Goal: Ask a question

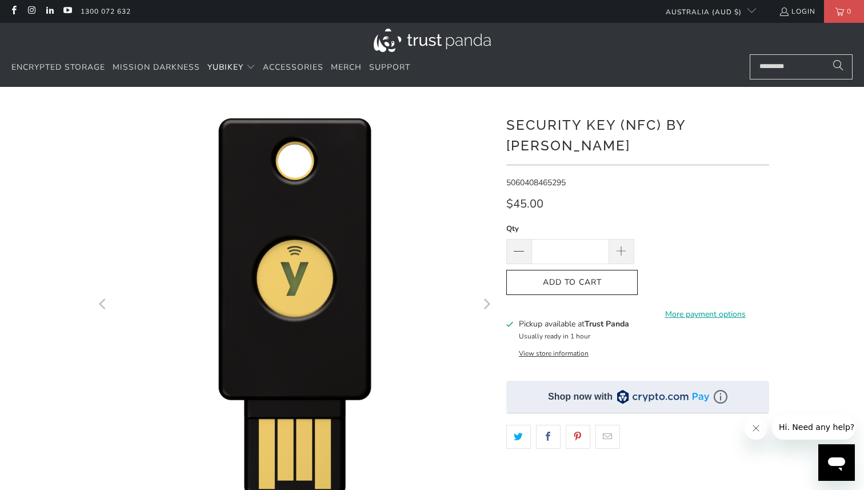
click at [798, 431] on span "Hi. Need any help?" at bounding box center [816, 426] width 75 height 9
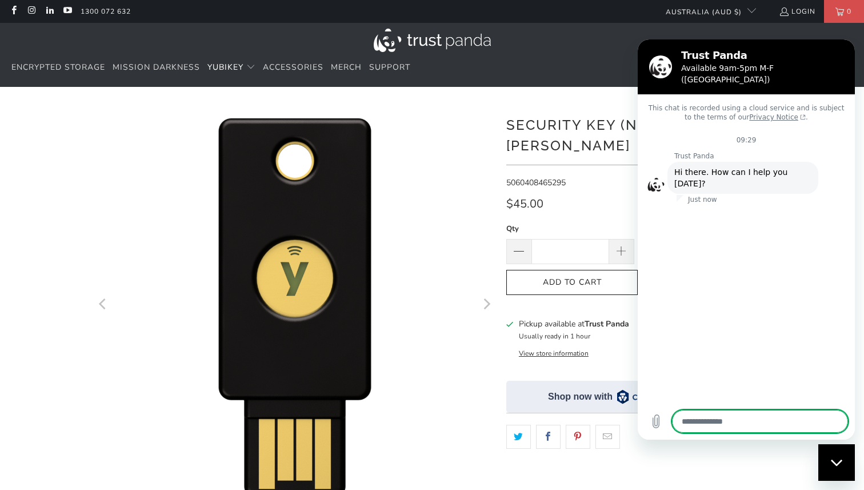
type textarea "*"
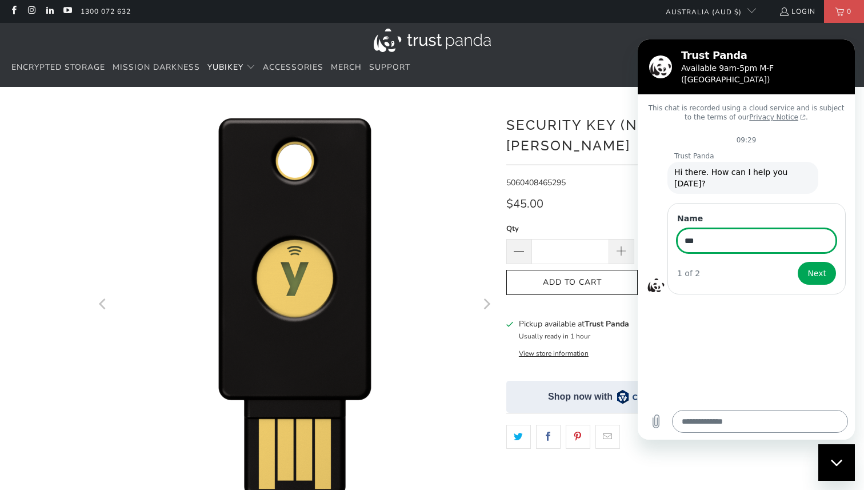
type input "***"
click at [798, 262] on button "Next" at bounding box center [817, 273] width 38 height 23
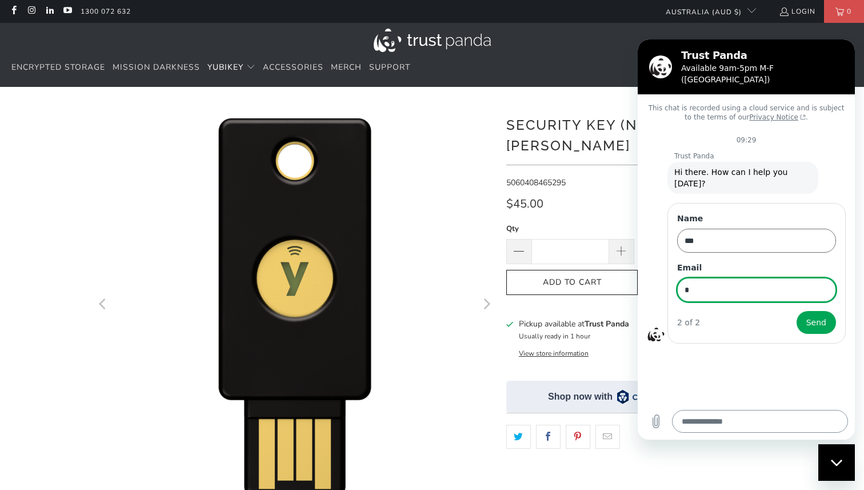
click at [797, 311] on button "Send" at bounding box center [816, 322] width 39 height 23
type input "**********"
click at [797, 311] on button "Send" at bounding box center [816, 322] width 39 height 23
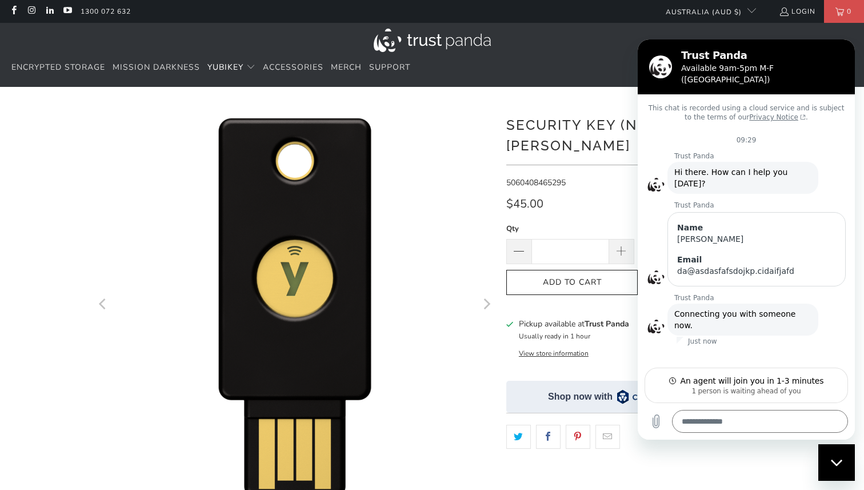
click at [836, 454] on div "Close messaging window" at bounding box center [837, 462] width 34 height 34
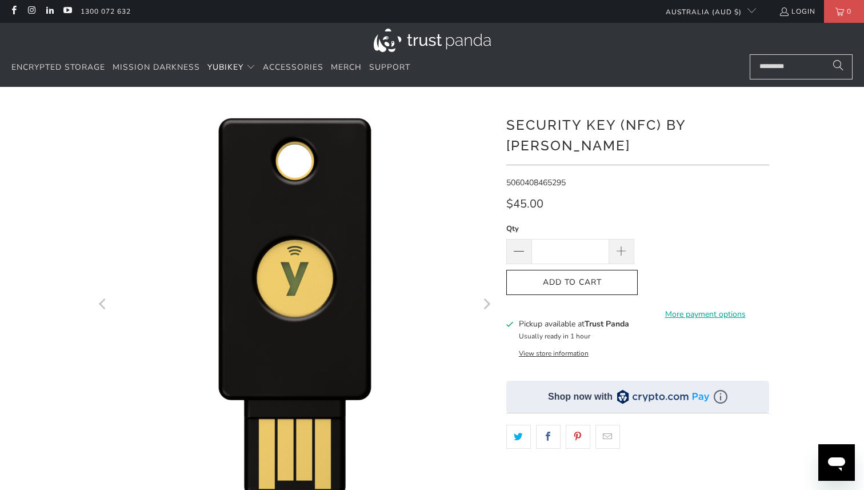
click at [832, 462] on icon "Open messaging window" at bounding box center [836, 464] width 17 height 14
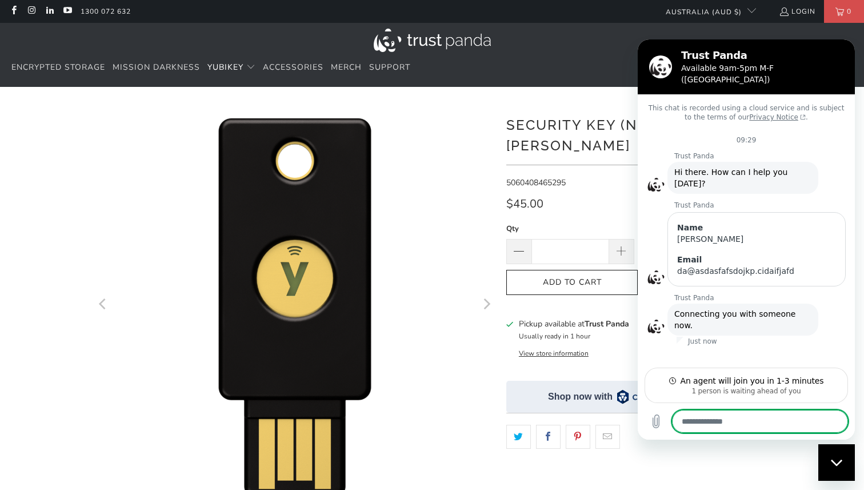
click at [697, 411] on textarea at bounding box center [760, 421] width 176 height 23
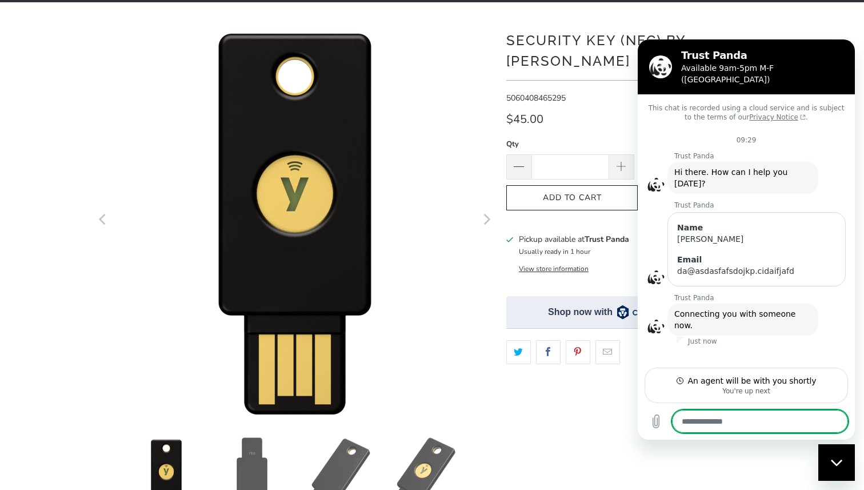
scroll to position [99, 0]
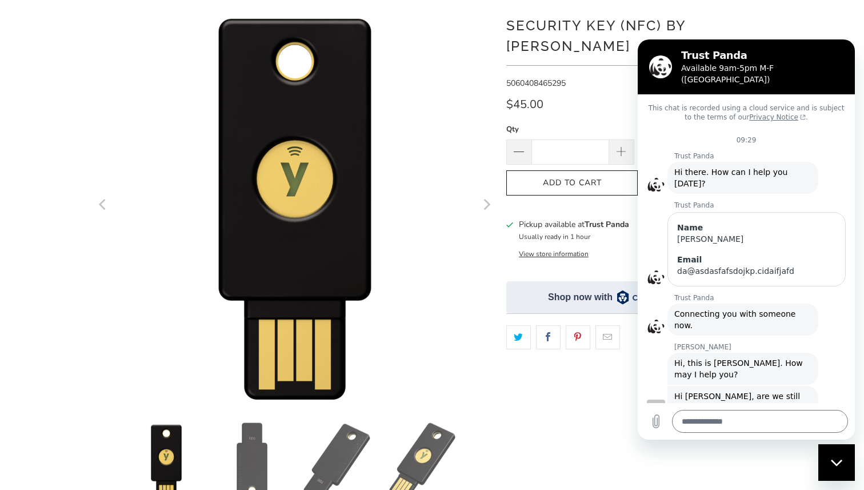
type textarea "*"
